Goal: Register for event/course

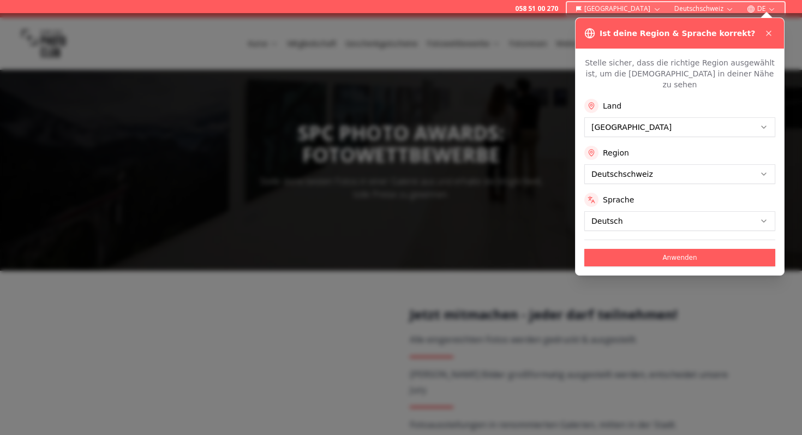
click at [648, 249] on button "Anwenden" at bounding box center [679, 257] width 191 height 17
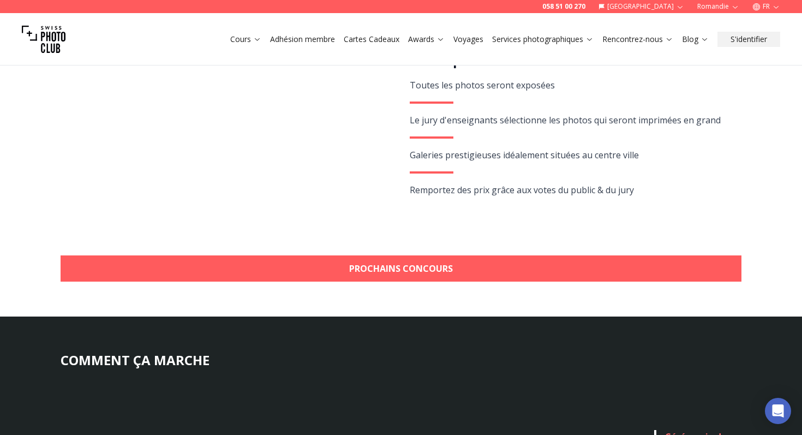
scroll to position [384, 0]
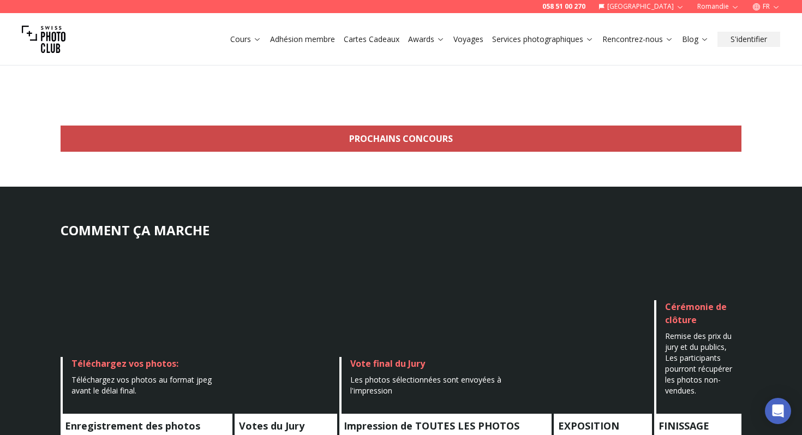
click at [432, 131] on link "Prochains concours" at bounding box center [401, 138] width 681 height 26
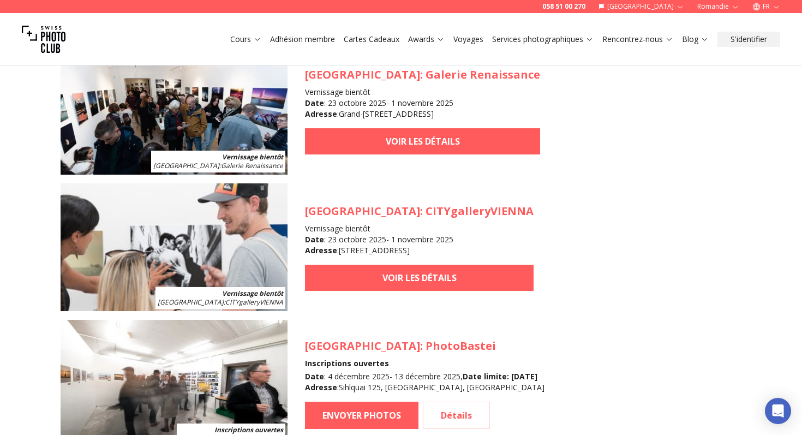
scroll to position [1060, 0]
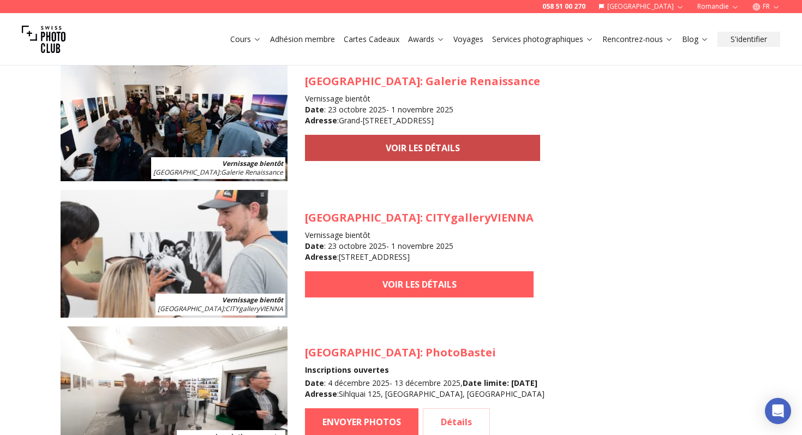
click at [419, 153] on link "VOIR LES DÉTAILS" at bounding box center [422, 148] width 235 height 26
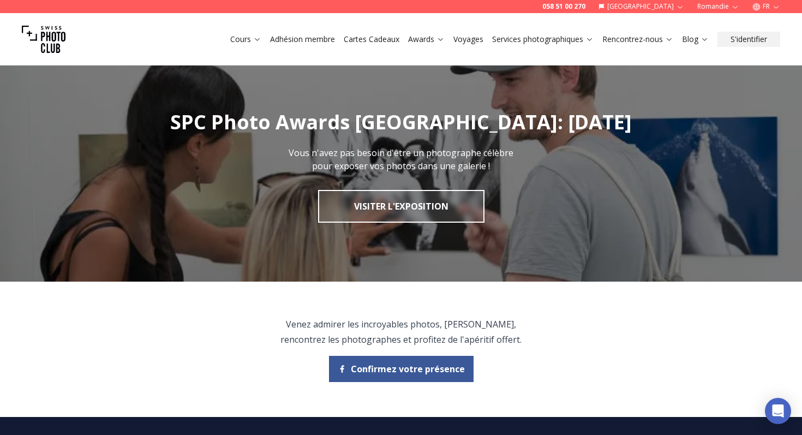
scroll to position [258, 0]
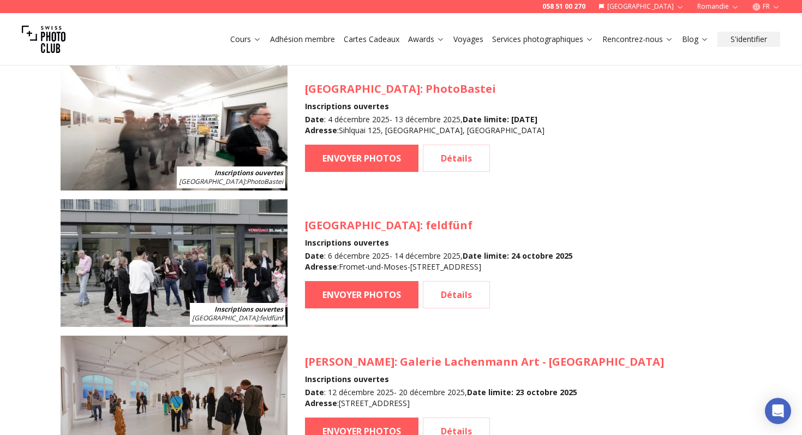
scroll to position [1317, 0]
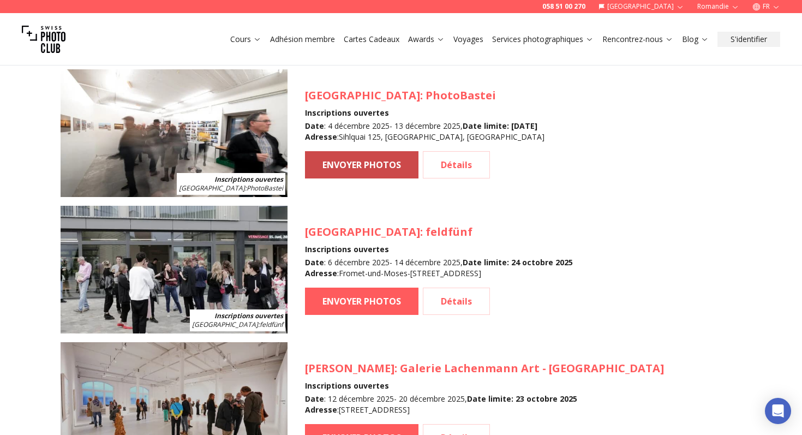
click at [368, 164] on link "ENVOYER PHOTOS" at bounding box center [361, 164] width 113 height 27
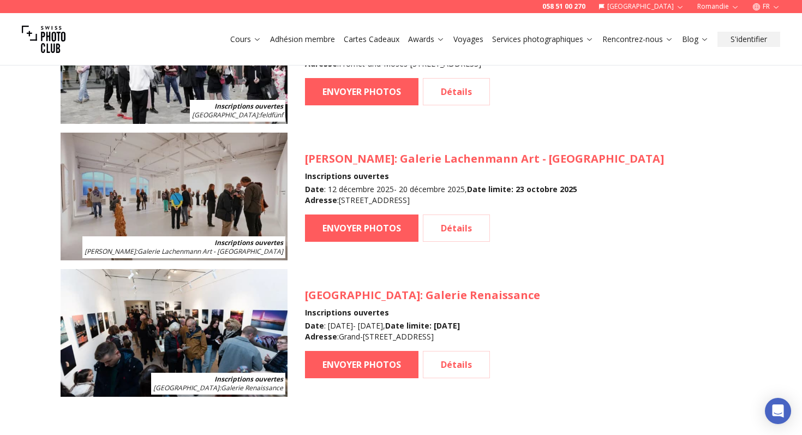
scroll to position [1524, 0]
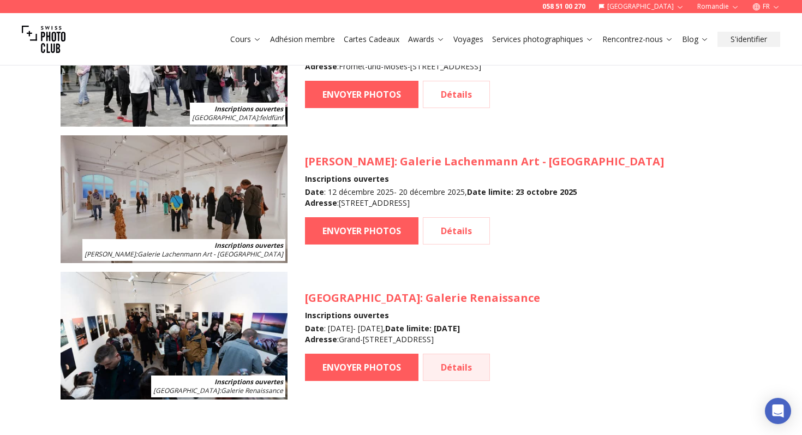
click at [445, 362] on link "Détails" at bounding box center [456, 366] width 67 height 27
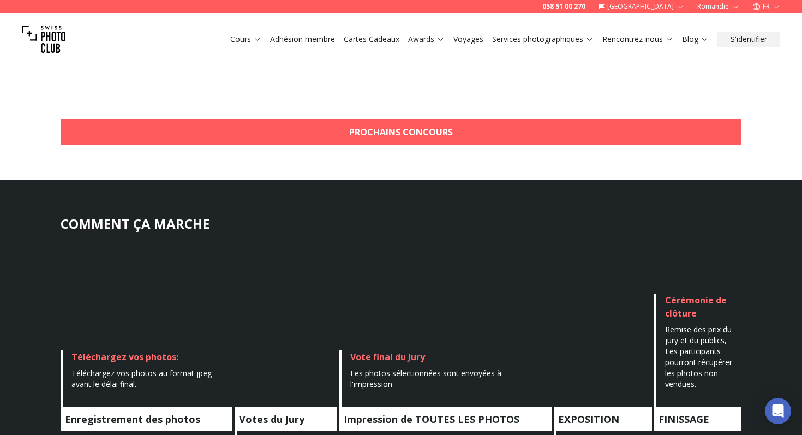
scroll to position [384, 0]
